Goal: Book appointment/travel/reservation

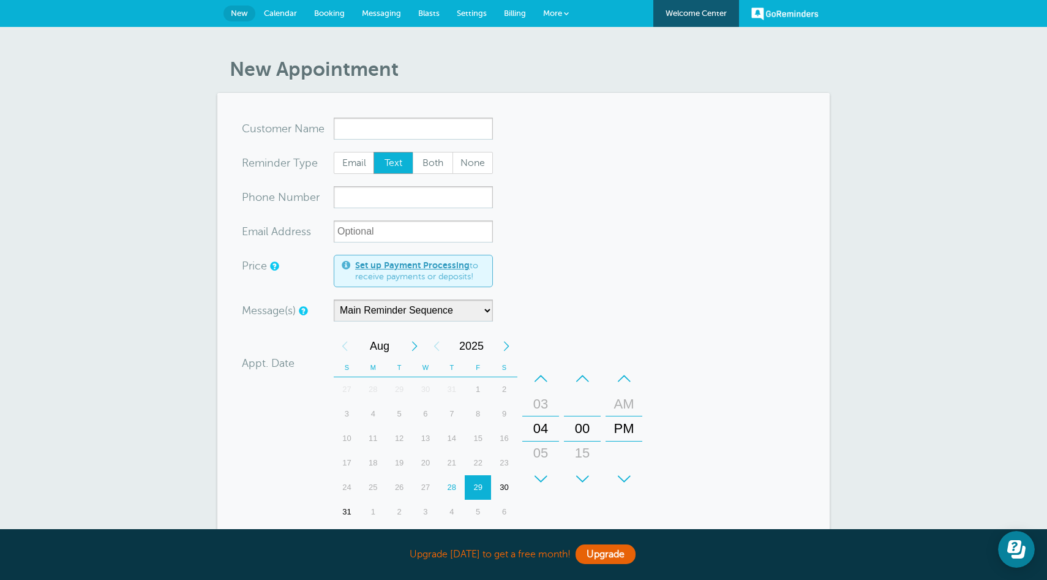
click at [391, 131] on input "x-no-autofill" at bounding box center [413, 129] width 159 height 22
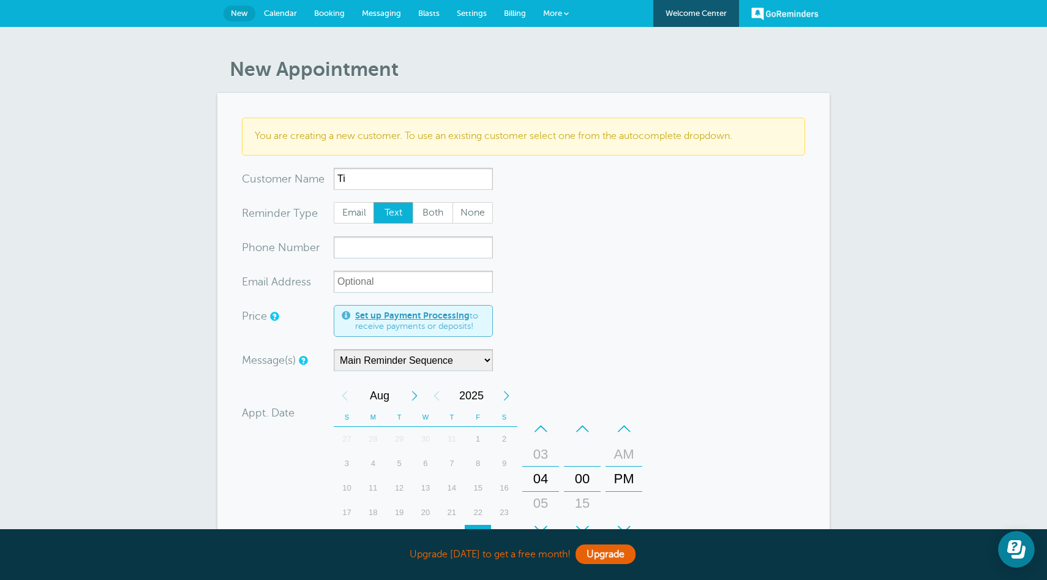
type input "T"
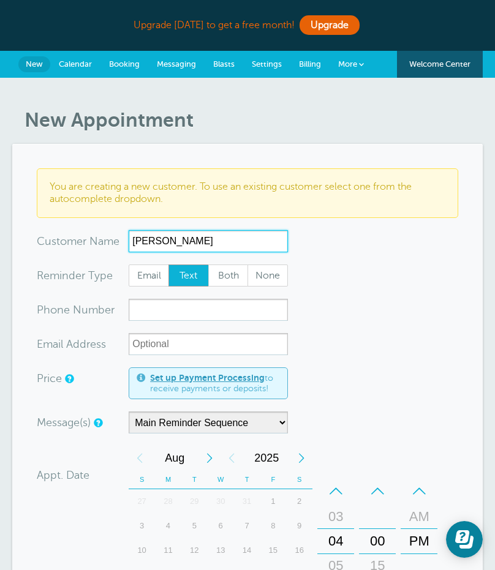
type input "[PERSON_NAME]"
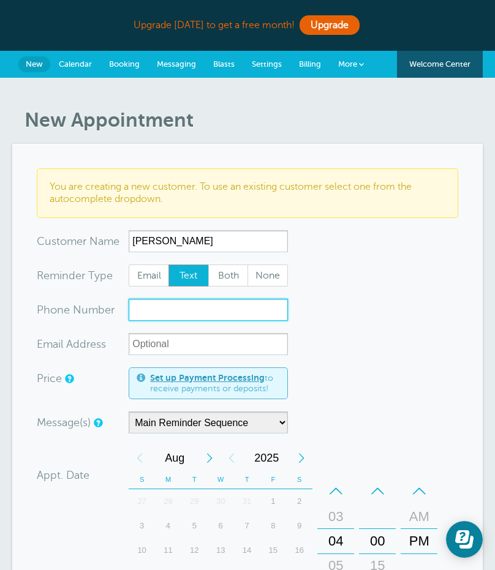
click at [189, 314] on input "xxx-no-autofill" at bounding box center [208, 310] width 159 height 22
click at [167, 313] on input "914-5747787" at bounding box center [208, 310] width 159 height 22
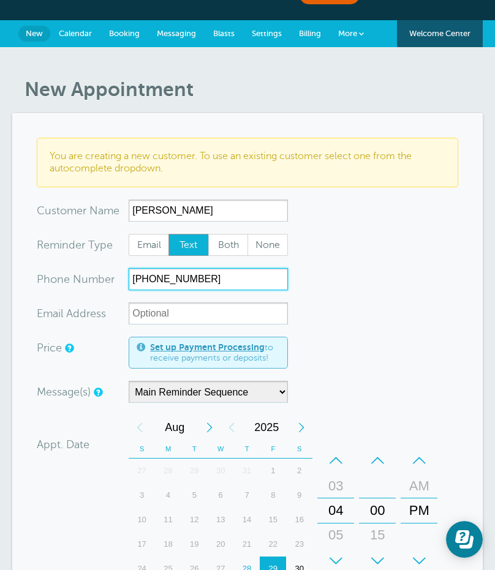
scroll to position [34, 0]
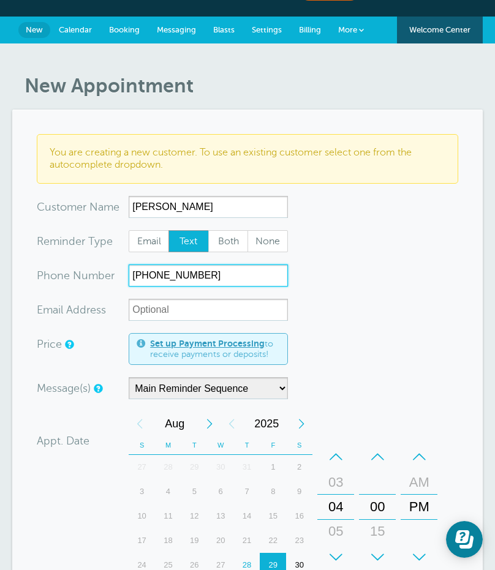
type input "[PHONE_NUMBER]"
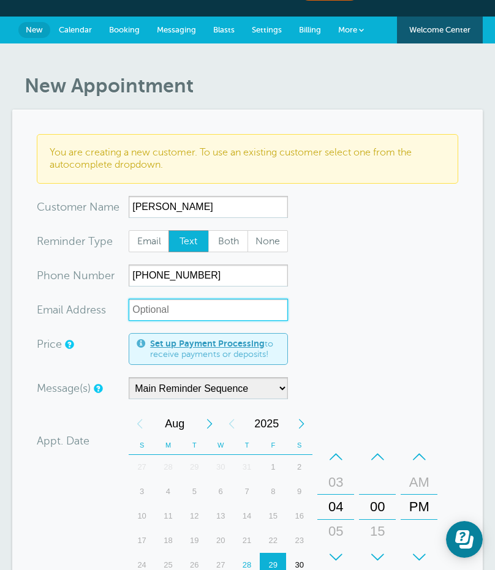
click at [229, 309] on input "xx-no-autofill" at bounding box center [208, 310] width 159 height 22
paste input "[PERSON_NAME][EMAIL_ADDRESS][DOMAIN_NAME]"
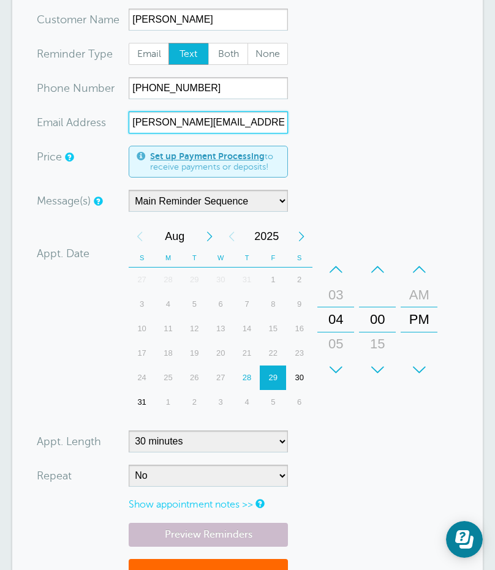
scroll to position [222, 0]
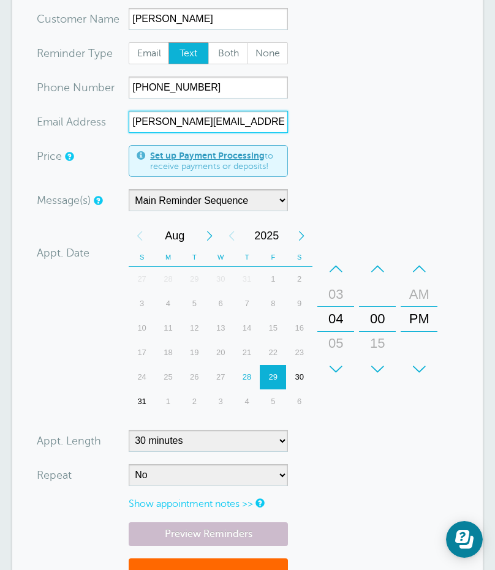
click at [219, 399] on div "3" at bounding box center [221, 402] width 26 height 25
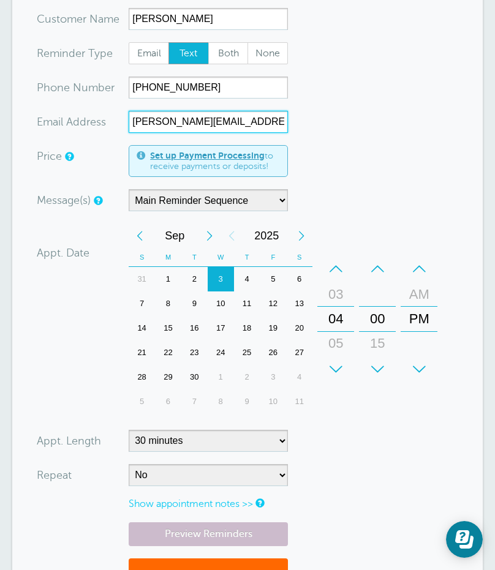
click at [344, 270] on div "–" at bounding box center [335, 269] width 37 height 25
click at [380, 363] on div "+" at bounding box center [377, 369] width 37 height 25
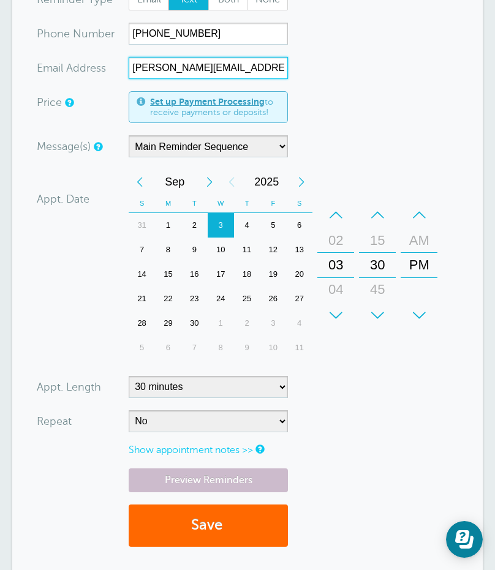
scroll to position [301, 0]
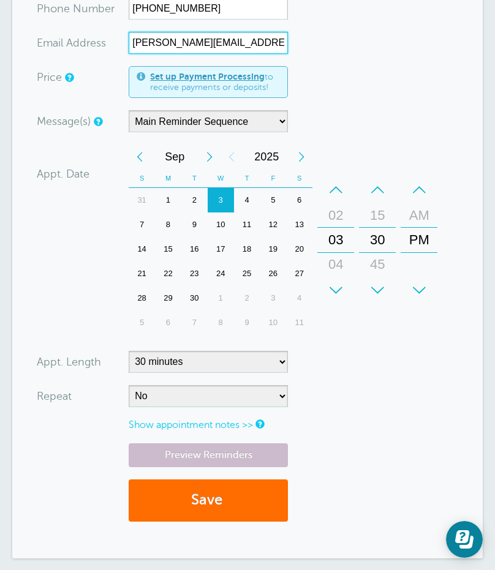
type input "[PERSON_NAME][EMAIL_ADDRESS][DOMAIN_NAME]"
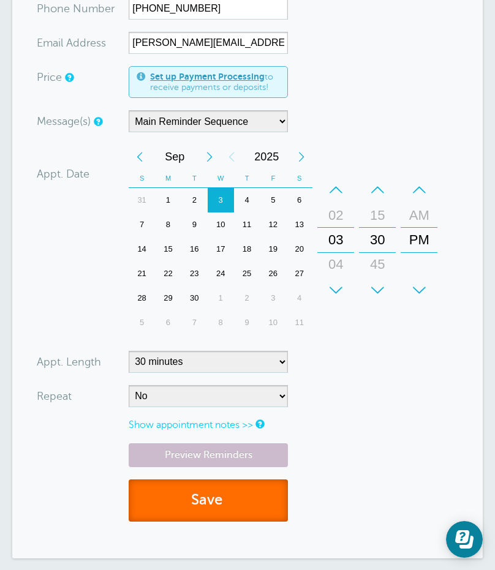
click at [187, 495] on button "Save" at bounding box center [208, 501] width 159 height 42
